Goal: Find specific page/section: Find specific page/section

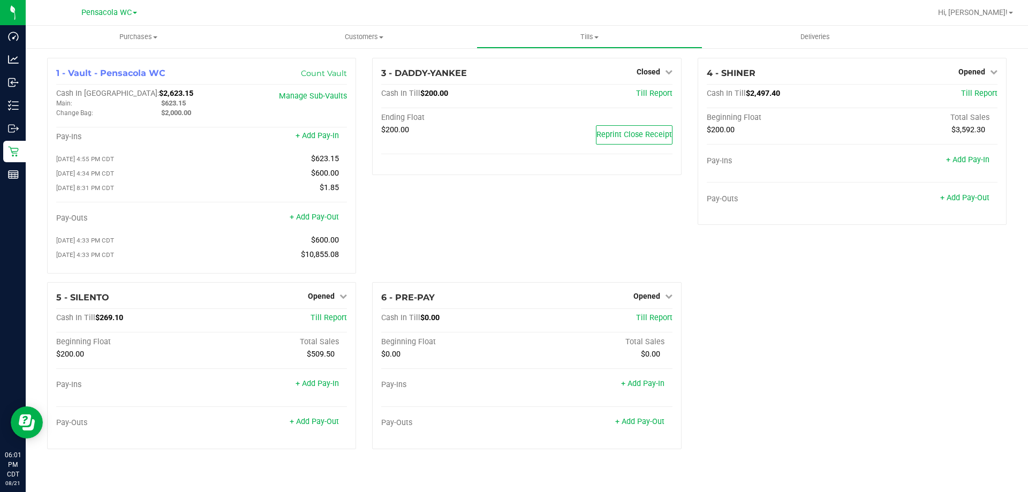
click at [482, 14] on div at bounding box center [561, 12] width 739 height 21
click at [560, 187] on div "3 - DADDY-YANKEE Closed Open Till Cash In Till $200.00 Till Report Ending Float…" at bounding box center [526, 170] width 325 height 224
click at [752, 261] on div "4 - SHINER Opened Close Till Cash In Till $2,659.30 Till Report Beginning Float…" at bounding box center [851, 170] width 325 height 224
click at [779, 308] on div "1 - Vault - Pensacola WC Count Vault Cash In Vault: $2,623.15 Main: $623.15 Cha…" at bounding box center [526, 258] width 975 height 400
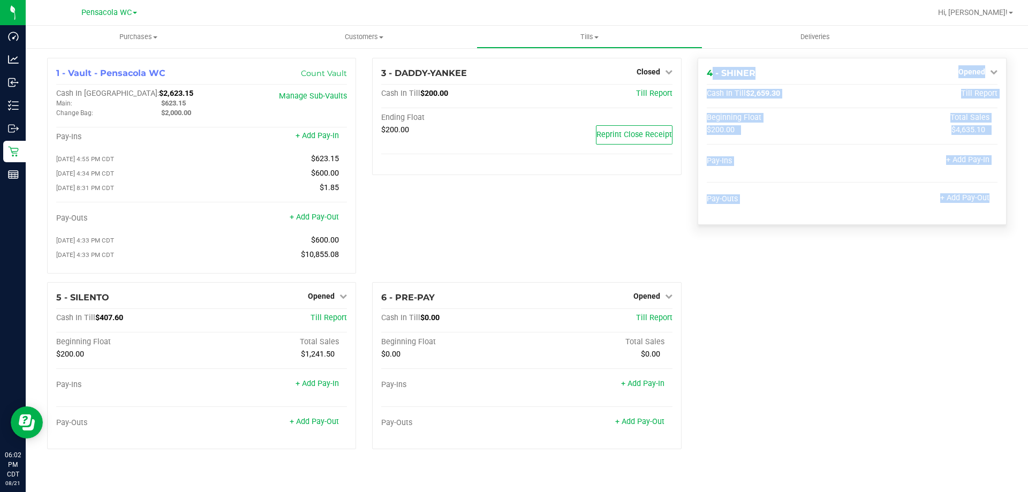
drag, startPoint x: 785, startPoint y: 292, endPoint x: 705, endPoint y: 68, distance: 238.0
click at [705, 68] on div "1 - Vault - Pensacola WC Count Vault Cash In Vault: $2,623.15 Main: $623.15 Cha…" at bounding box center [526, 258] width 975 height 400
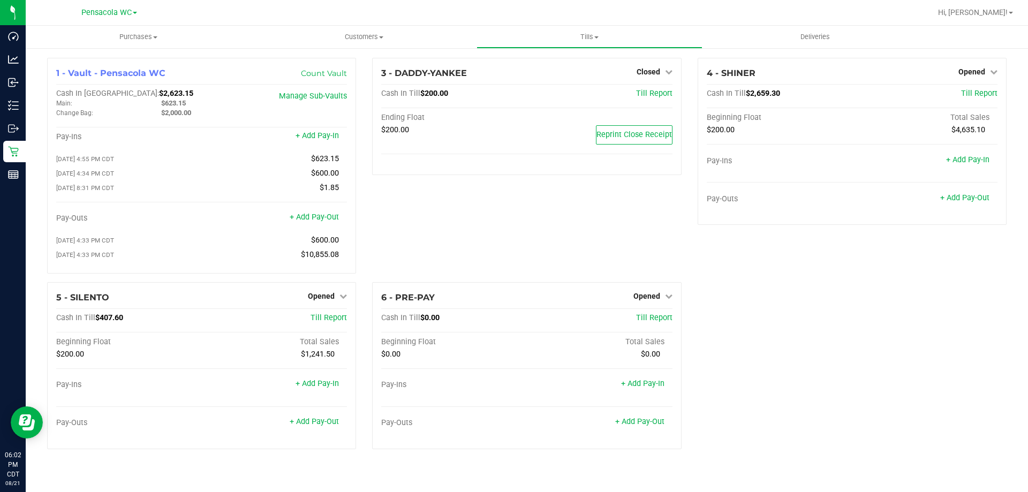
click at [696, 77] on div "4 - SHINER Opened Close Till Cash In Till $2,659.30 Till Report Beginning Float…" at bounding box center [851, 170] width 325 height 224
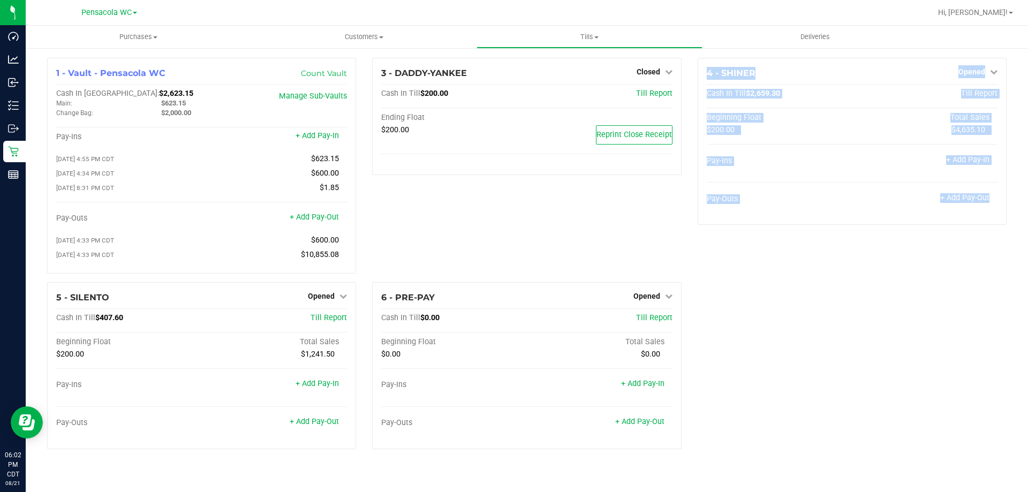
drag, startPoint x: 687, startPoint y: 72, endPoint x: 840, endPoint y: 280, distance: 258.0
click at [840, 280] on div "1 - Vault - Pensacola WC Count Vault Cash In Vault: $2,623.15 Main: $623.15 Cha…" at bounding box center [526, 258] width 975 height 400
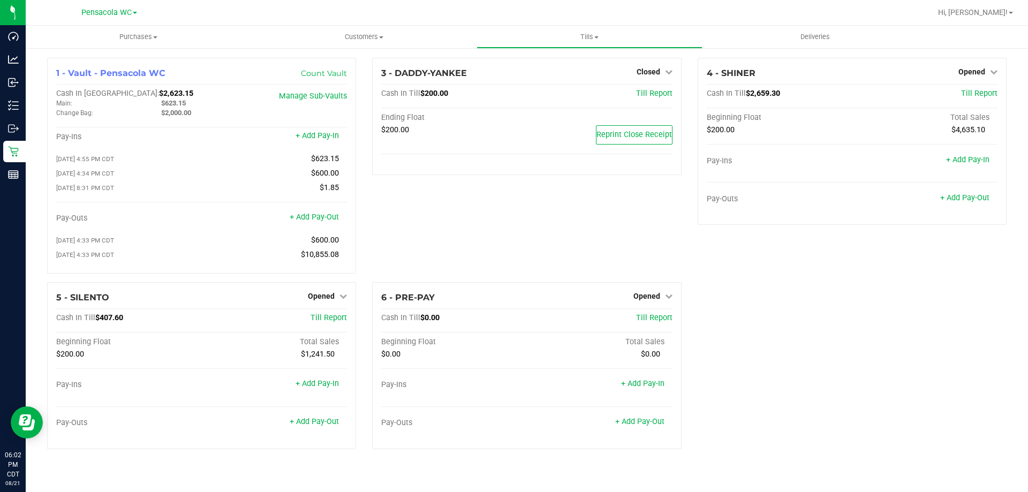
click at [840, 280] on div "4 - SHINER Opened Close Till Cash In Till $2,659.30 Till Report Beginning Float…" at bounding box center [851, 170] width 325 height 224
drag, startPoint x: 690, startPoint y: 203, endPoint x: 637, endPoint y: 236, distance: 61.8
click at [639, 238] on div "1 - Vault - Pensacola WC Count Vault Cash In Vault: $2,623.15 Main: $623.15 Cha…" at bounding box center [526, 258] width 975 height 400
drag, startPoint x: 637, startPoint y: 236, endPoint x: 556, endPoint y: 85, distance: 172.2
click at [639, 236] on div "3 - DADDY-YANKEE Closed Open Till Cash In Till $200.00 Till Report Ending Float…" at bounding box center [526, 170] width 325 height 224
